Goal: Entertainment & Leisure: Consume media (video, audio)

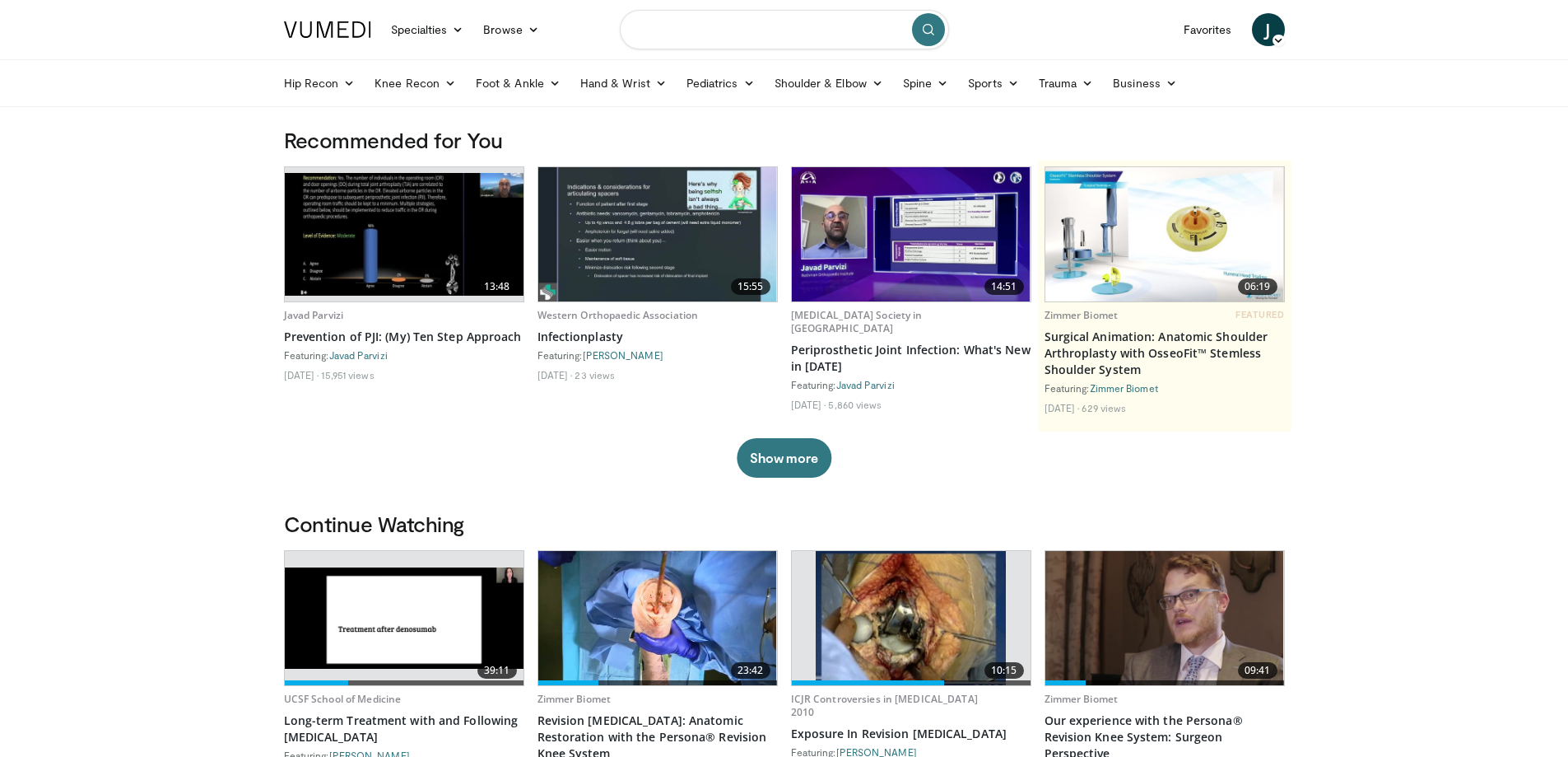
click at [789, 31] on input "Search topics, interventions" at bounding box center [784, 30] width 329 height 39
type input "*********"
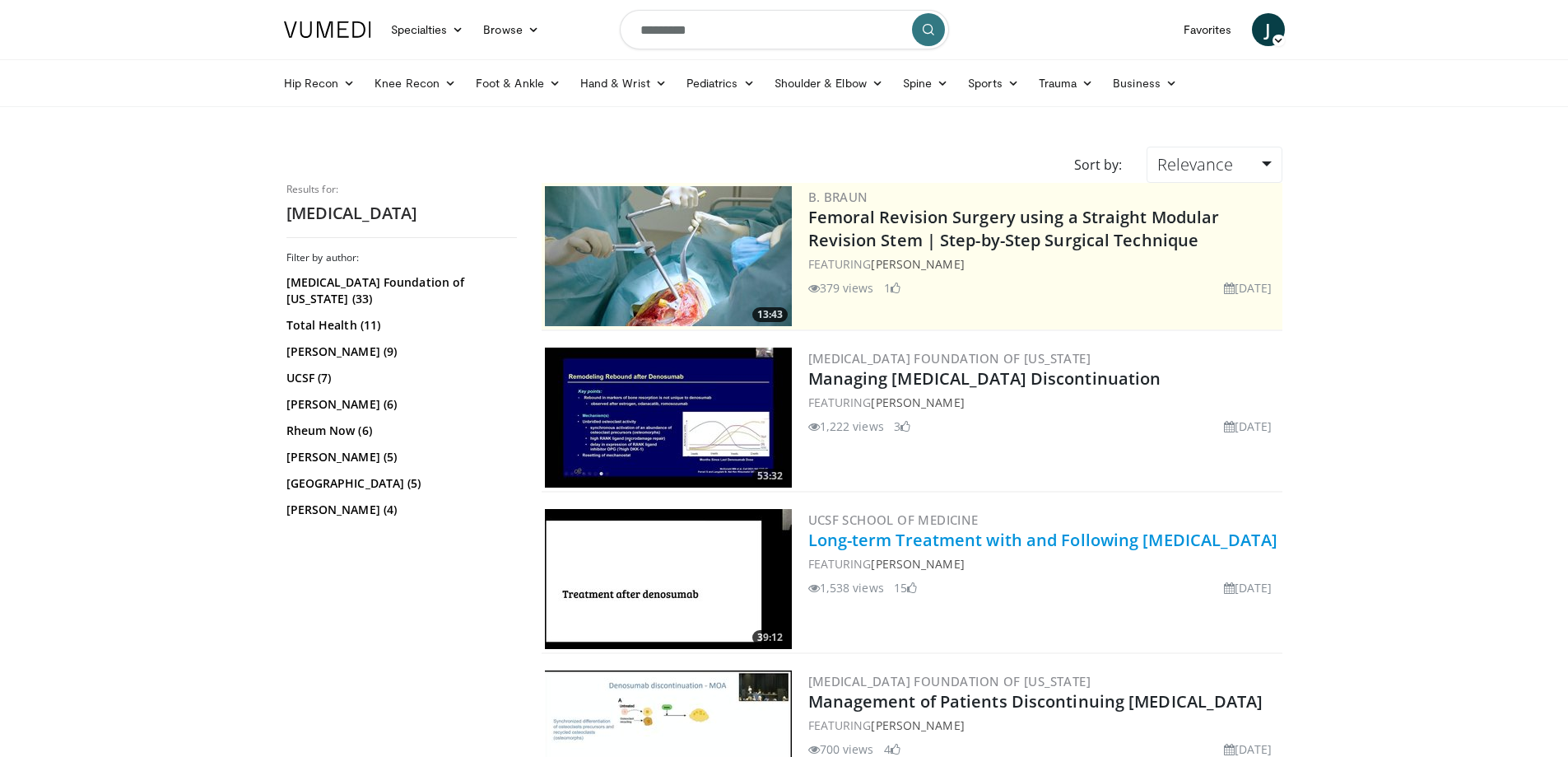
click at [1113, 541] on link "Long-term Treatment with and Following [MEDICAL_DATA]" at bounding box center [1043, 540] width 469 height 22
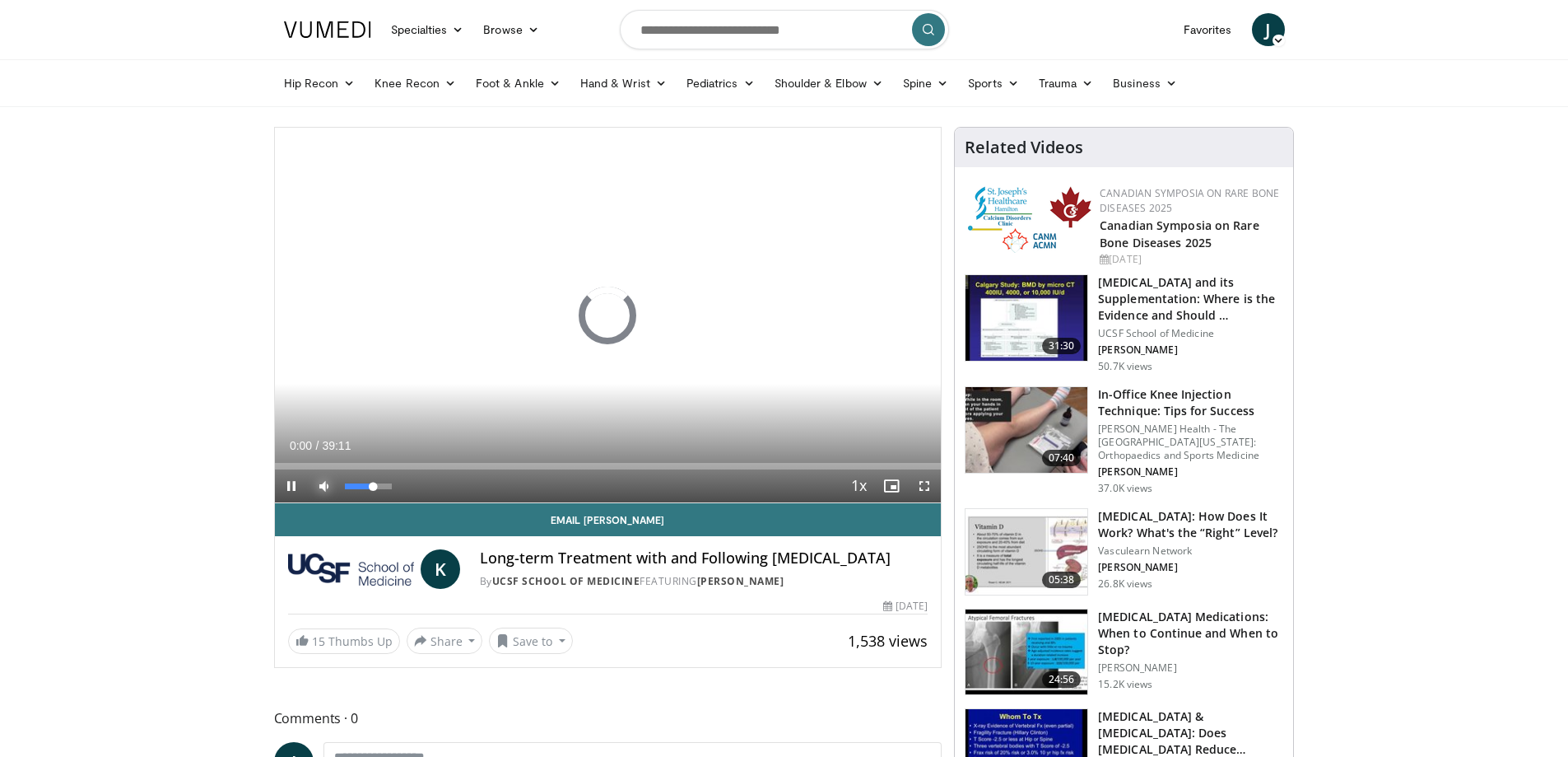
click at [326, 486] on span "Video Player" at bounding box center [324, 485] width 33 height 33
click at [917, 476] on span "Video Player" at bounding box center [924, 485] width 33 height 33
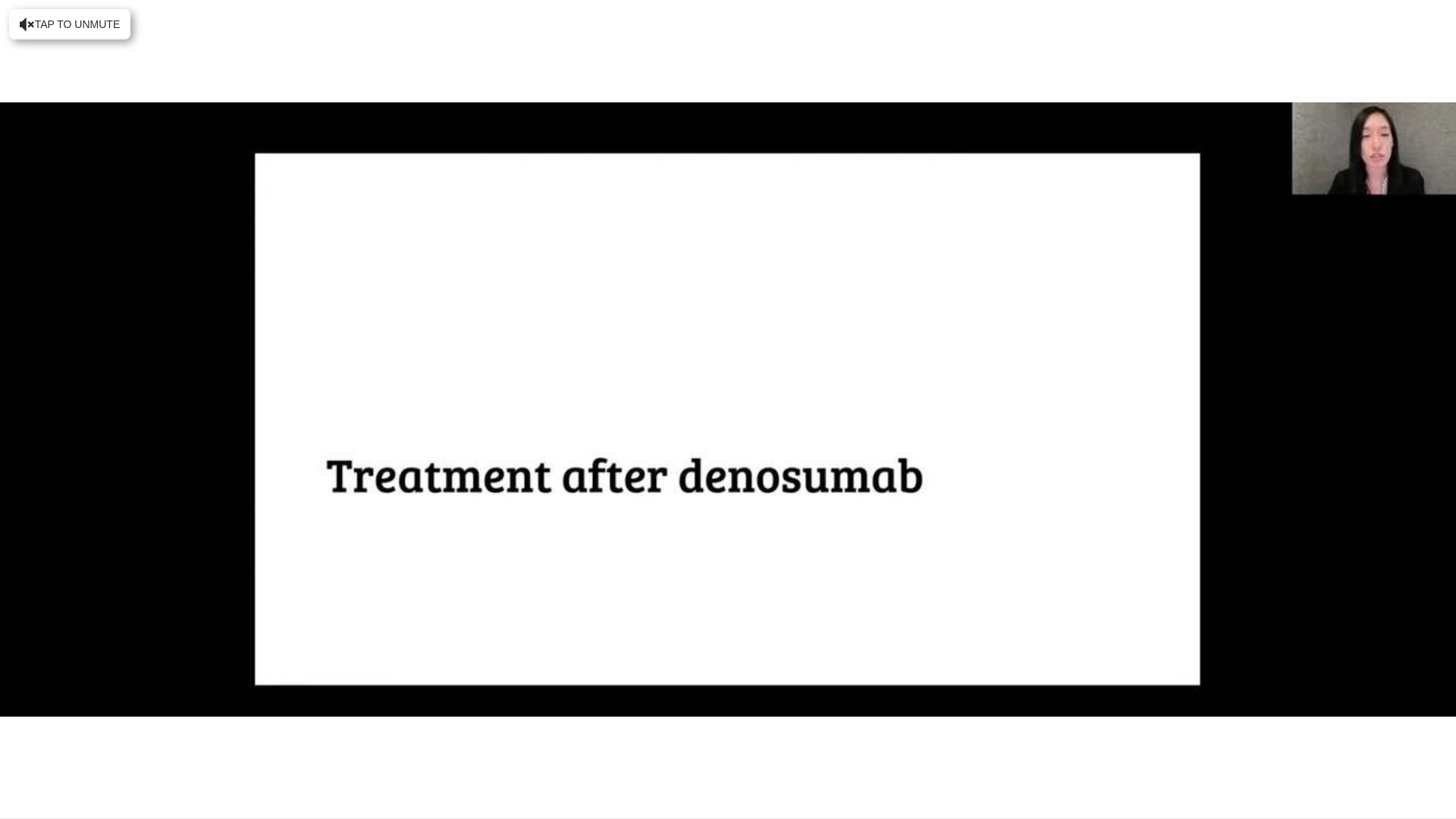
click at [406, 696] on video-js "**********" at bounding box center [728, 409] width 1456 height 819
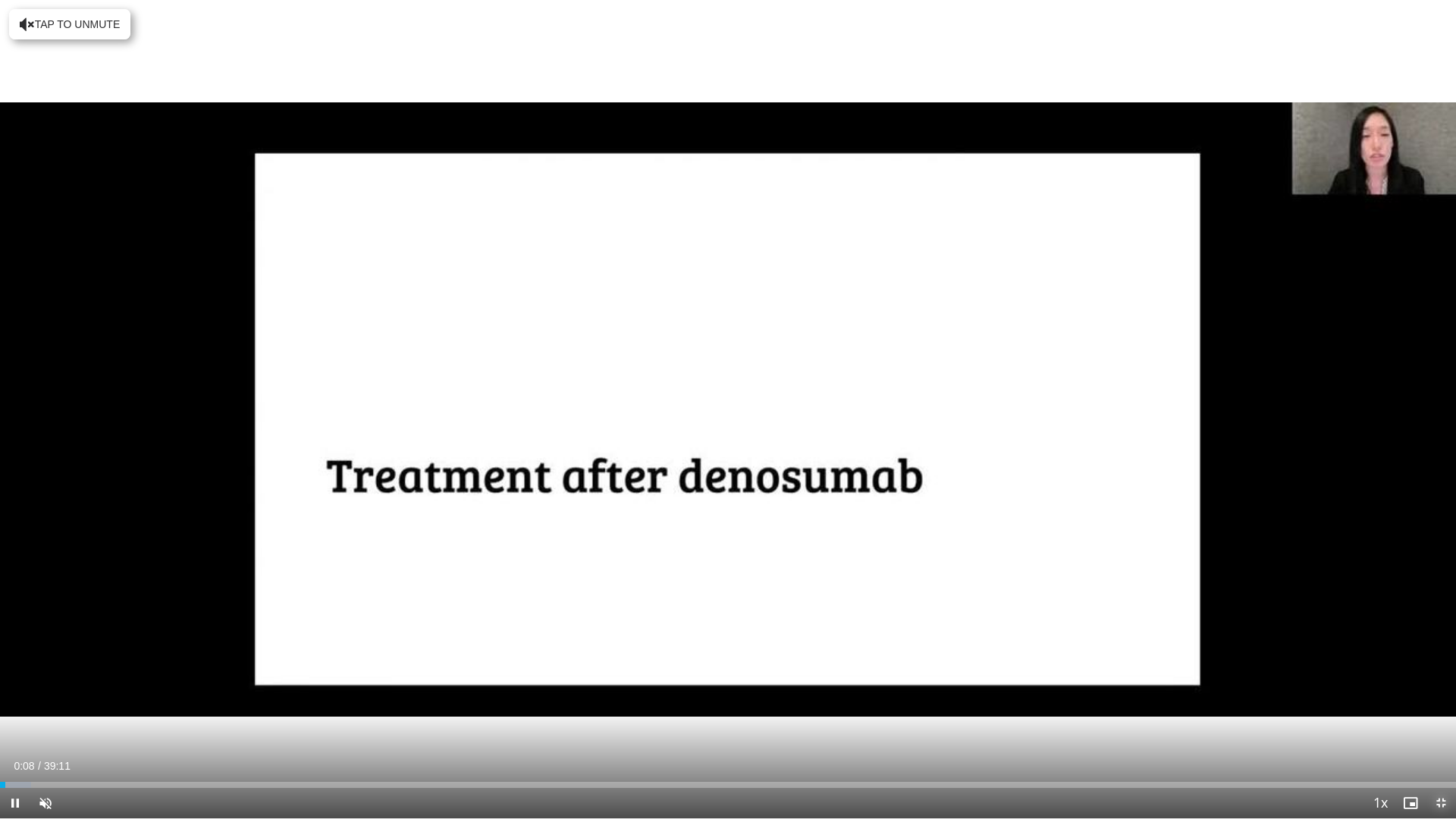
click at [1434, 696] on span "Video Player" at bounding box center [1440, 802] width 30 height 30
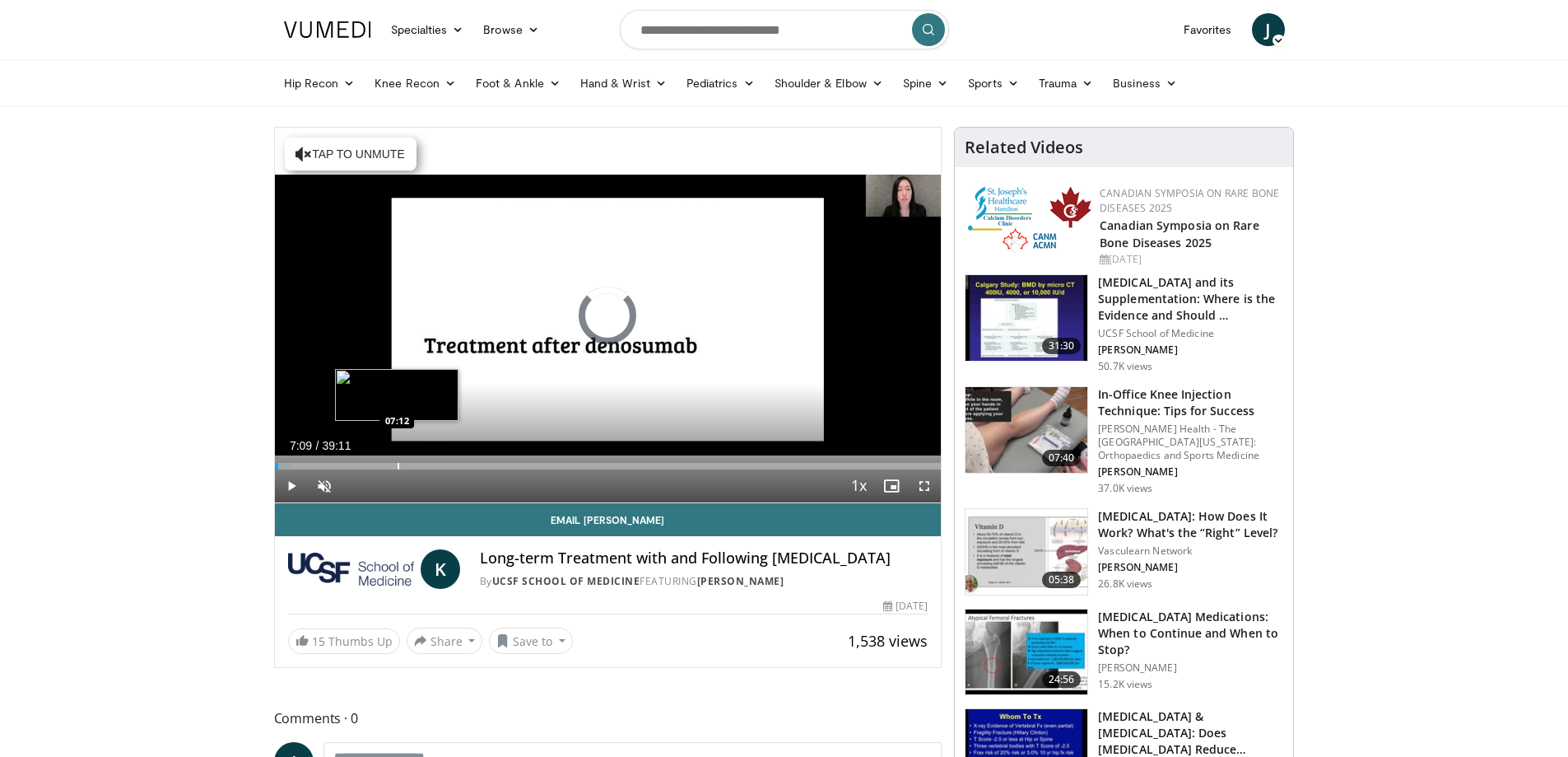
click at [396, 461] on div "Loaded : 2.53% 00:12 07:12" at bounding box center [609, 461] width 666 height 16
click at [930, 485] on span "Video Player" at bounding box center [924, 485] width 33 height 33
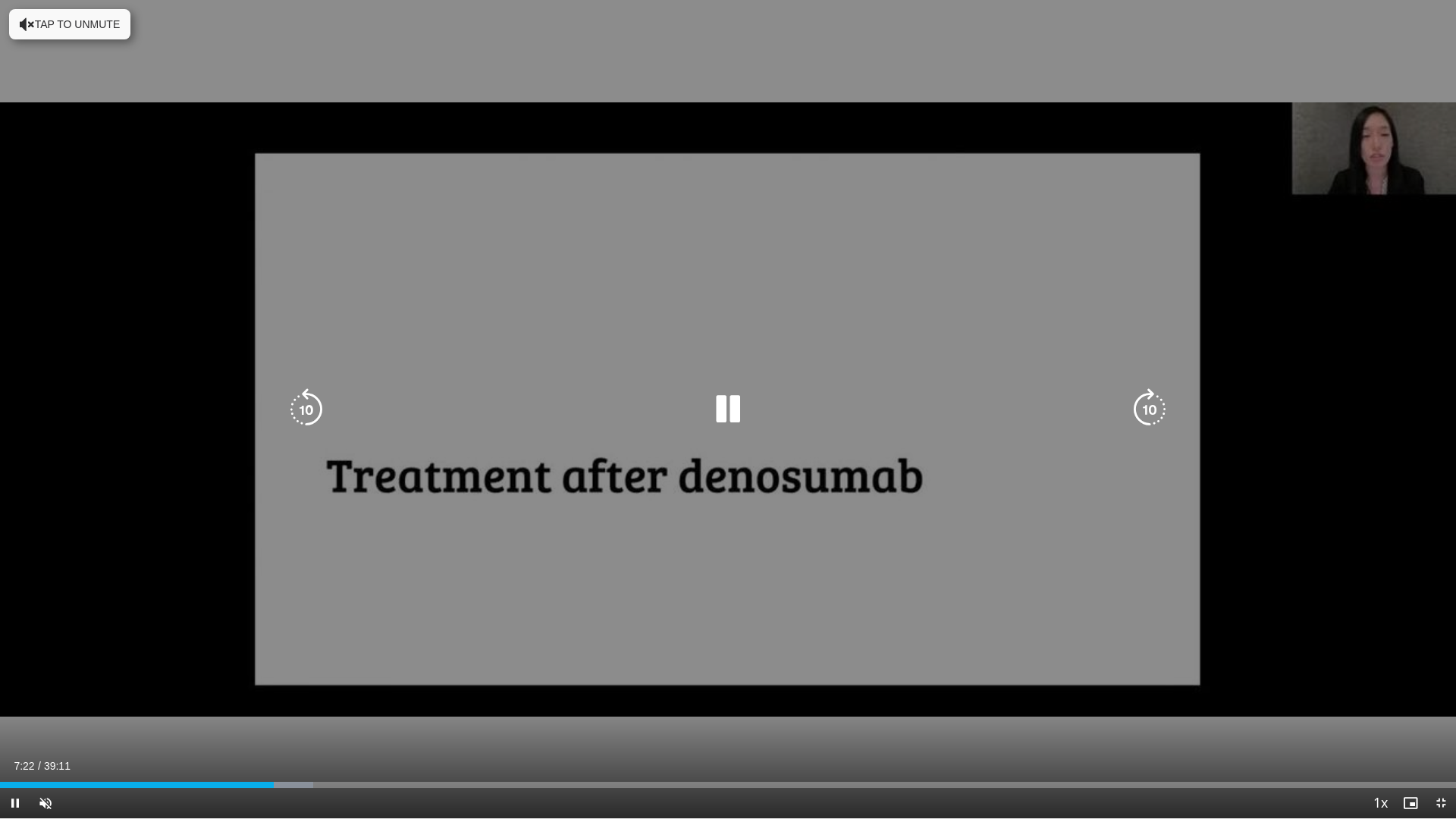
click at [1030, 535] on div "10 seconds Tap to unmute" at bounding box center [728, 409] width 1456 height 818
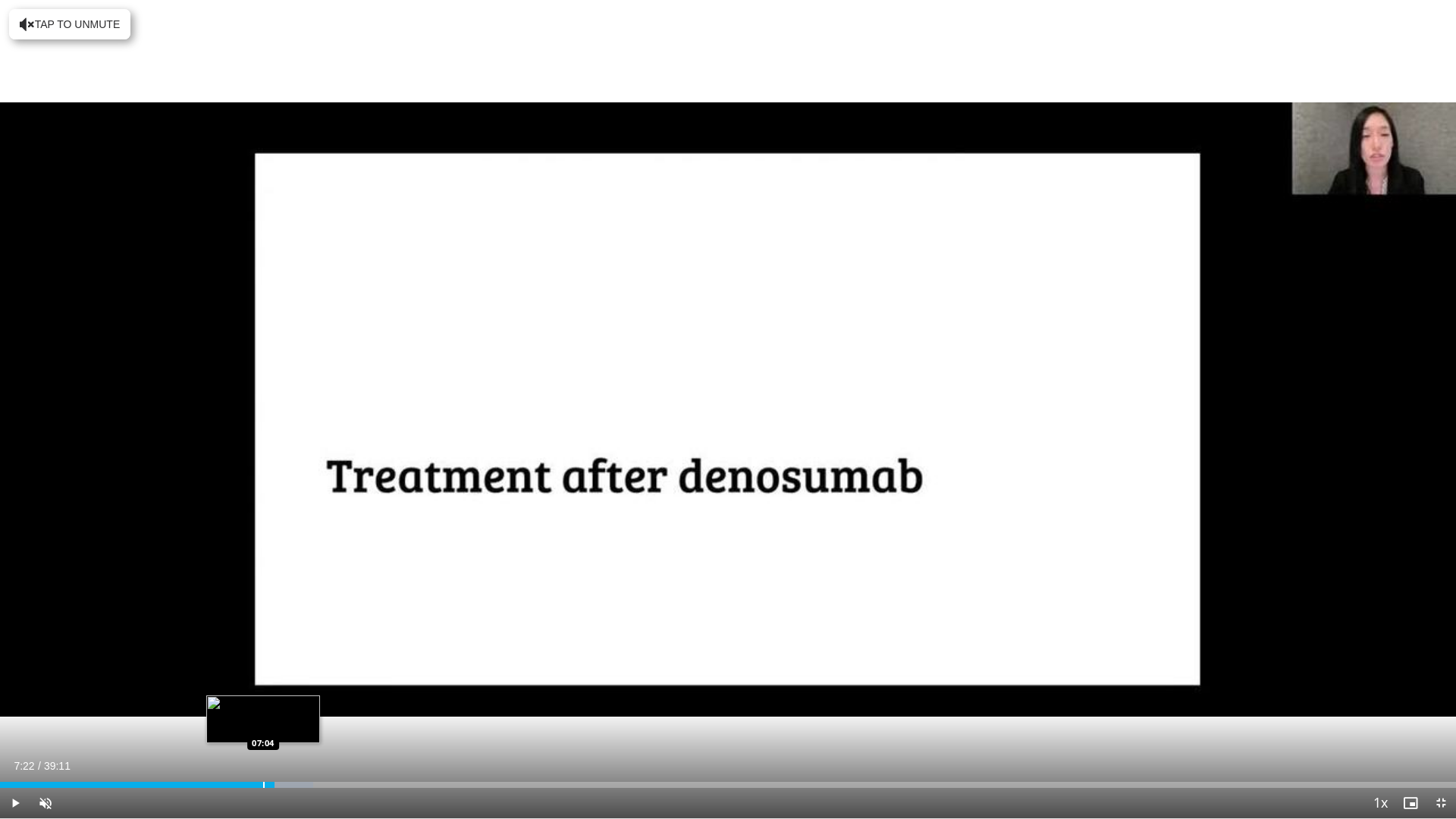
click at [265, 696] on div "Loaded : 21.52% 07:22 07:04" at bounding box center [728, 780] width 1456 height 15
click at [295, 696] on div "Loaded : 21.52% 07:56 07:55" at bounding box center [728, 780] width 1456 height 15
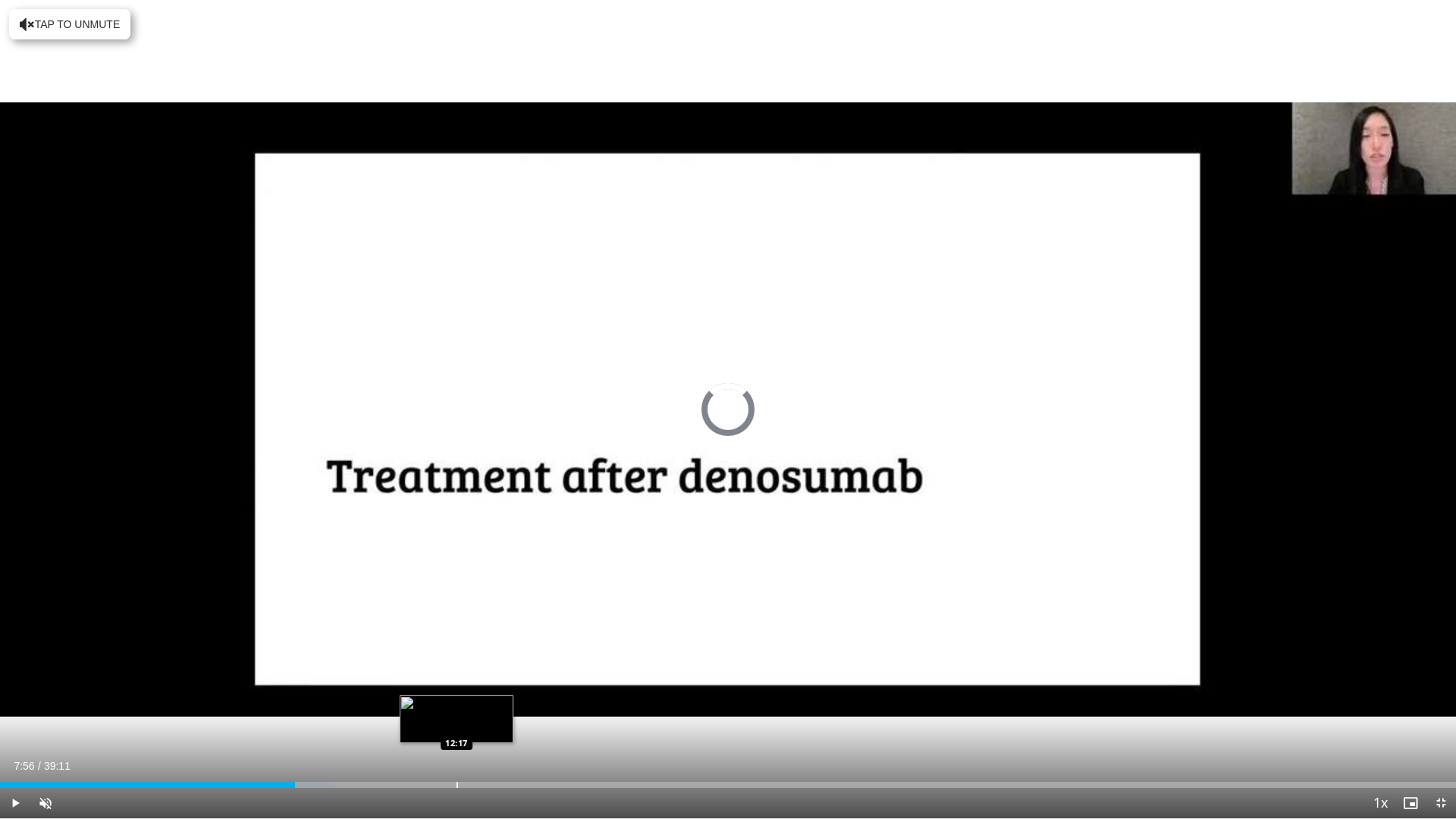
click at [456, 696] on div "Loaded : 22.97% 07:56 12:17" at bounding box center [728, 780] width 1456 height 15
click at [1449, 696] on span "Video Player" at bounding box center [1440, 802] width 30 height 30
